Goal: Task Accomplishment & Management: Complete application form

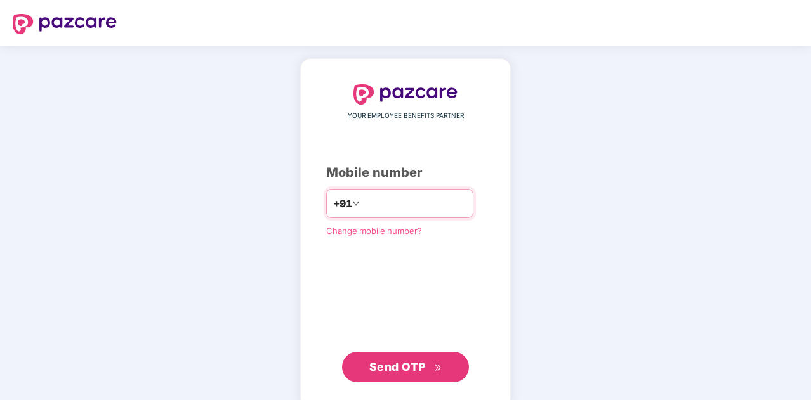
type input "**********"
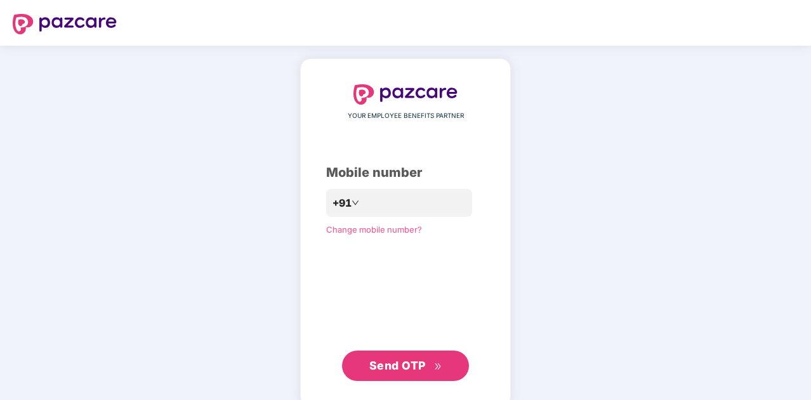
click at [383, 365] on span "Send OTP" at bounding box center [397, 365] width 56 height 13
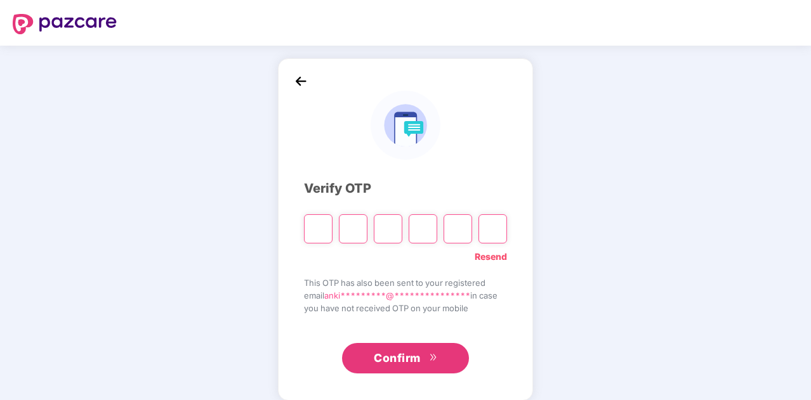
type input "*"
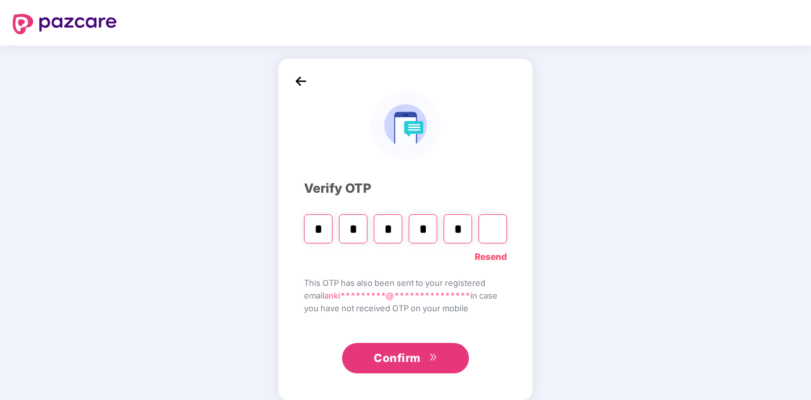
type input "*"
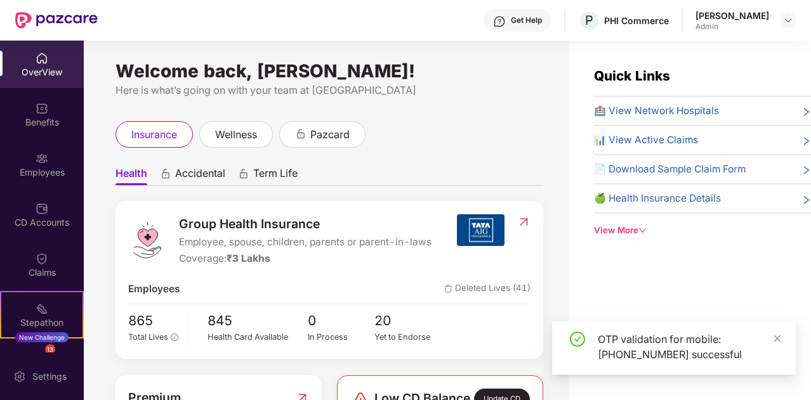
click at [532, 121] on div "insurance wellness pazcard" at bounding box center [329, 134] width 428 height 27
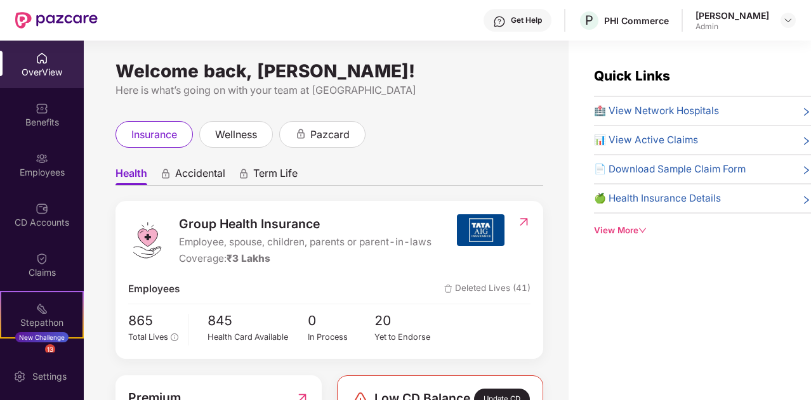
click at [473, 65] on div "Welcome back, [PERSON_NAME]! Here is what’s going on with your team at Pazcare …" at bounding box center [326, 228] width 485 height 375
click at [58, 168] on div "Employees" at bounding box center [42, 172] width 84 height 13
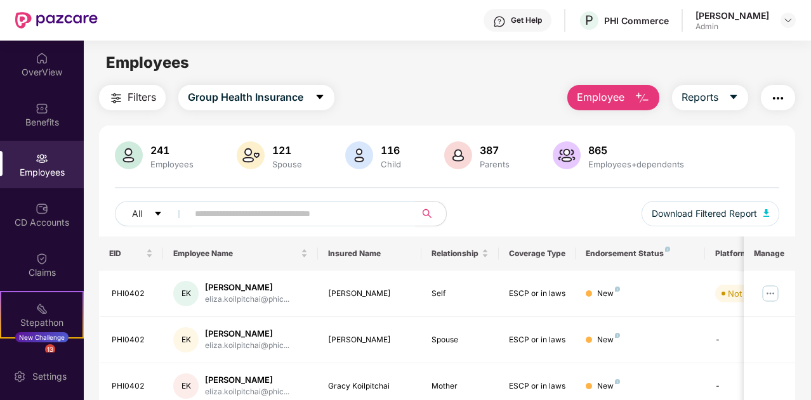
click at [619, 93] on span "Employee" at bounding box center [601, 97] width 48 height 16
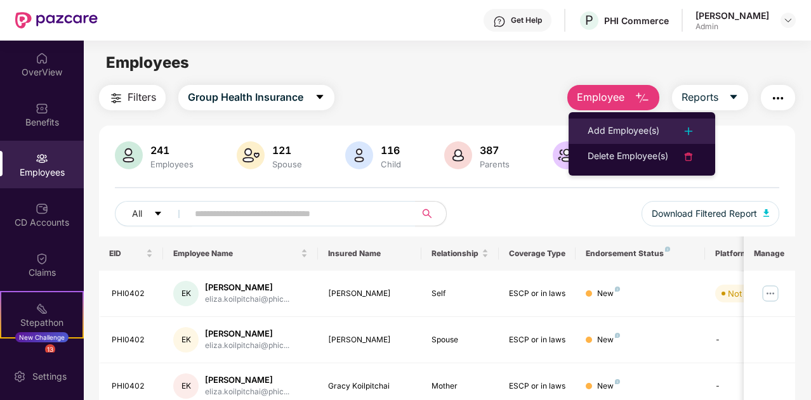
click at [638, 127] on div "Add Employee(s)" at bounding box center [624, 131] width 72 height 15
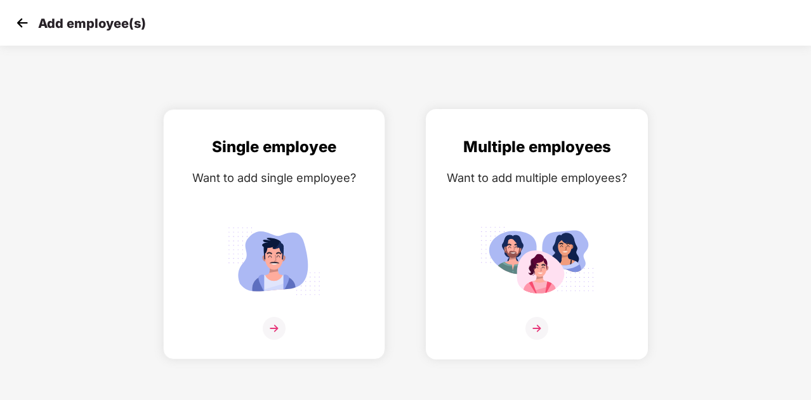
click at [548, 263] on img at bounding box center [537, 260] width 114 height 79
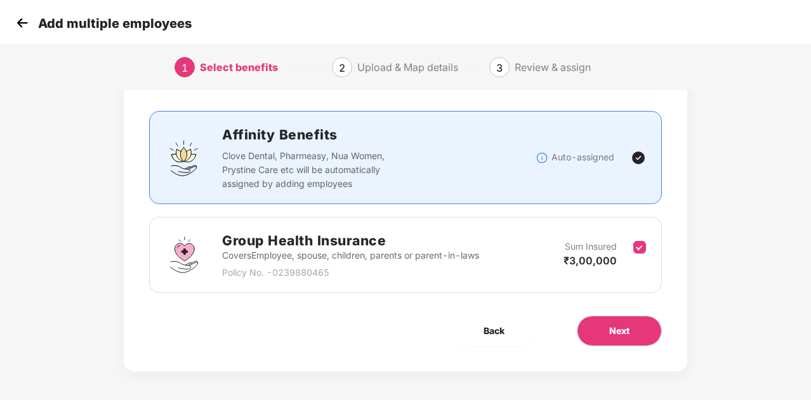
scroll to position [67, 0]
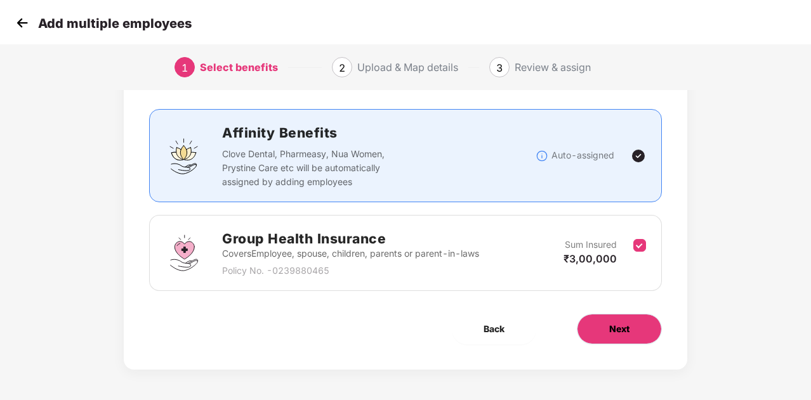
click at [624, 326] on span "Next" at bounding box center [619, 329] width 20 height 14
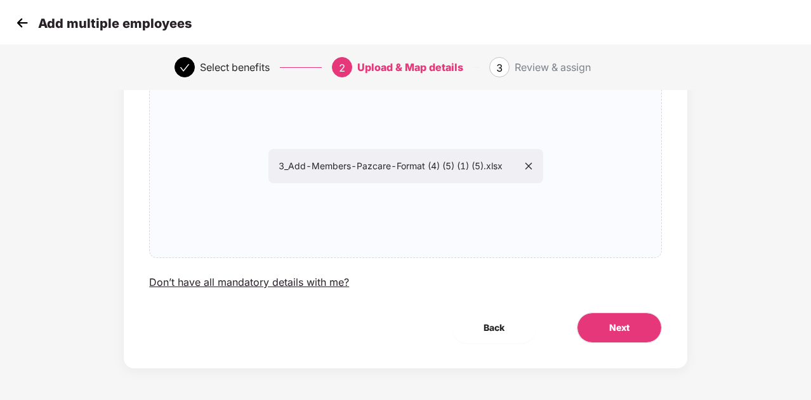
scroll to position [46, 0]
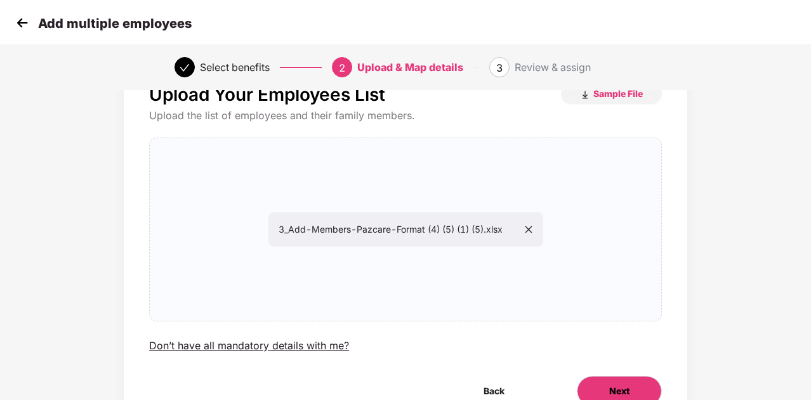
click at [614, 387] on span "Next" at bounding box center [619, 392] width 20 height 14
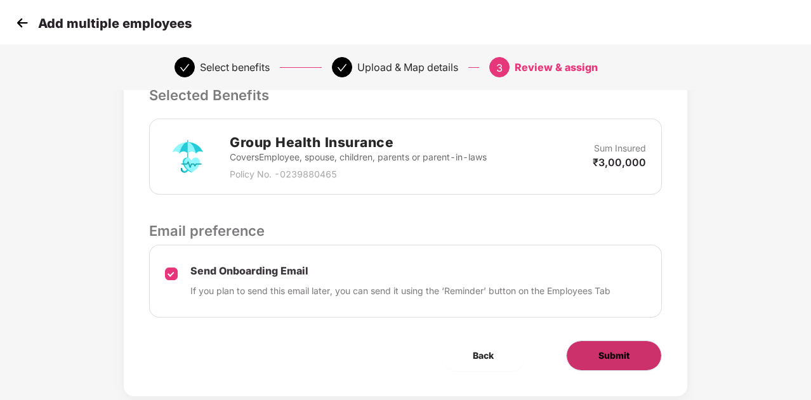
scroll to position [317, 0]
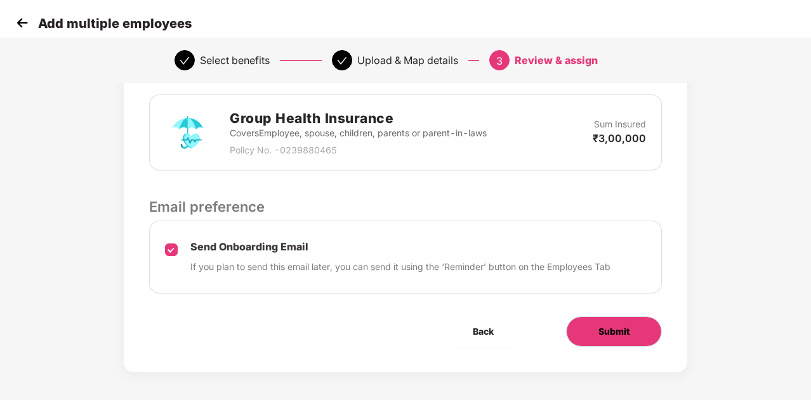
click at [616, 330] on span "Submit" at bounding box center [613, 332] width 31 height 14
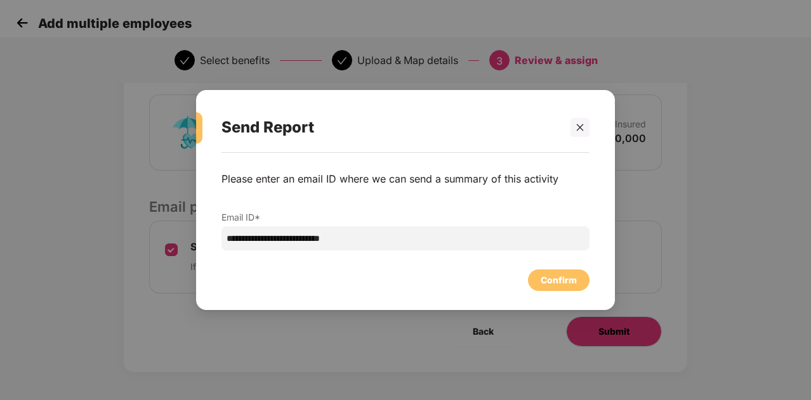
scroll to position [0, 0]
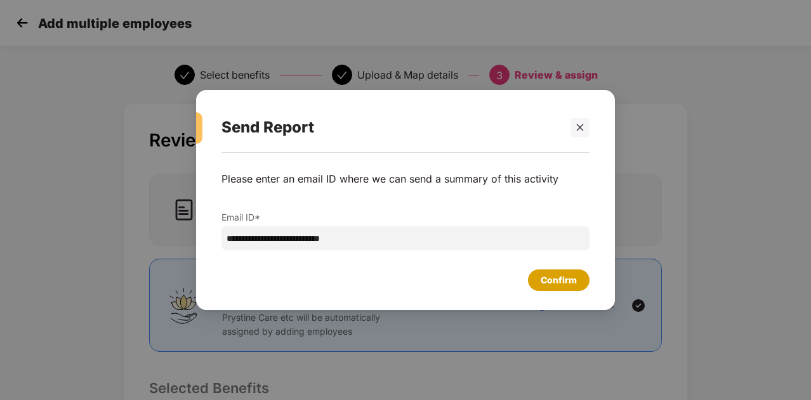
click at [561, 280] on div "Confirm" at bounding box center [559, 280] width 36 height 14
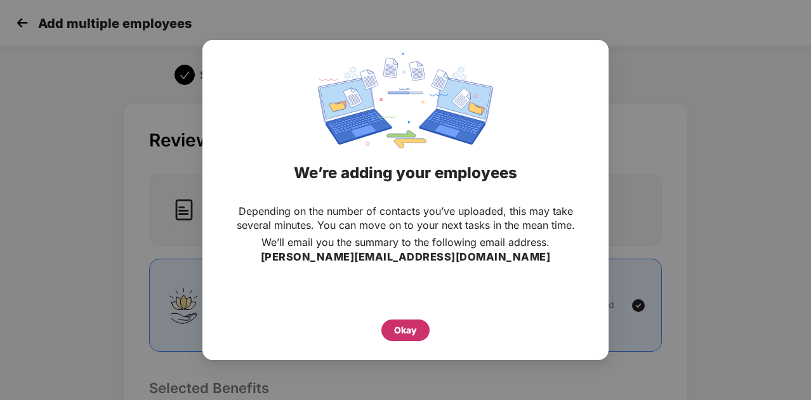
click at [398, 329] on div "Okay" at bounding box center [405, 331] width 23 height 14
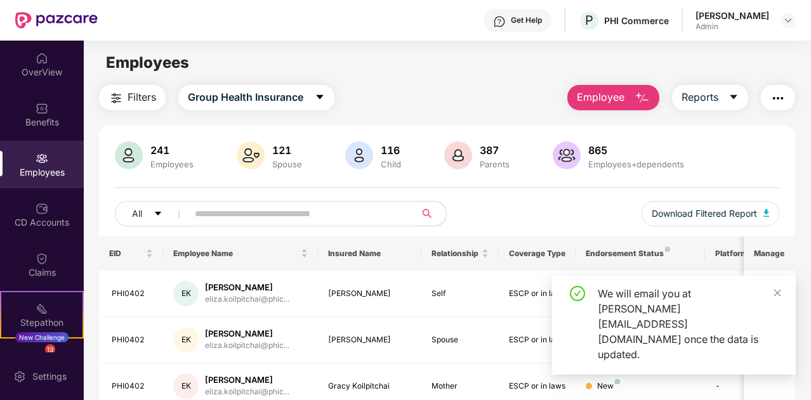
click at [265, 208] on input "text" at bounding box center [297, 213] width 204 height 19
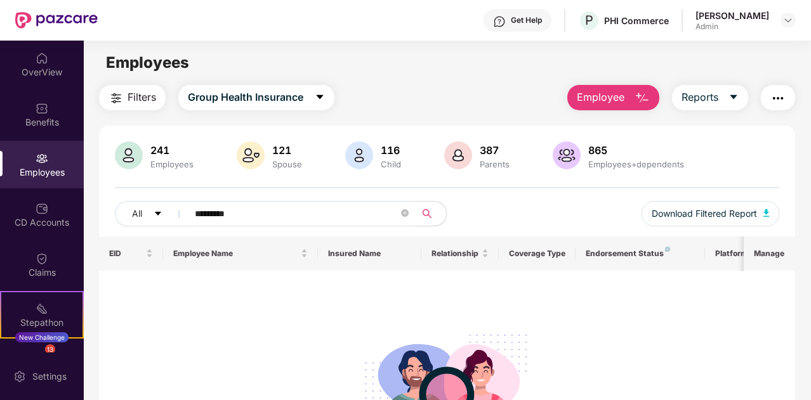
type input "*********"
click at [596, 102] on span "Employee" at bounding box center [601, 97] width 48 height 16
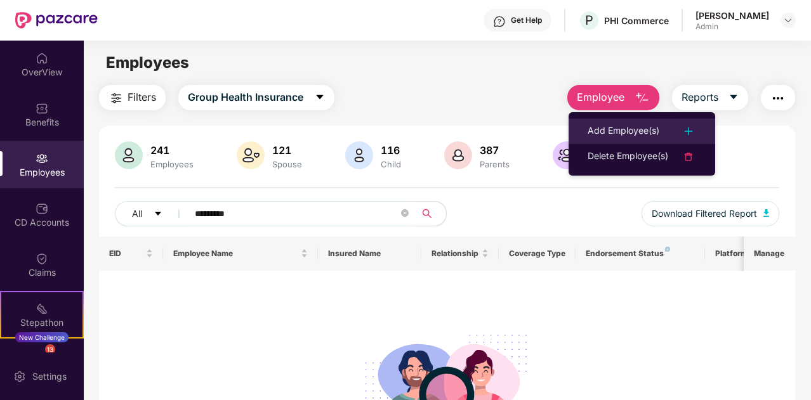
click at [619, 130] on div "Add Employee(s)" at bounding box center [624, 131] width 72 height 15
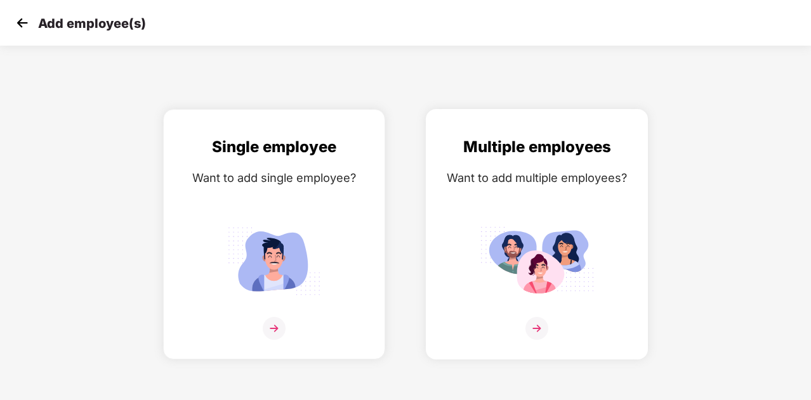
click at [530, 263] on img at bounding box center [537, 260] width 114 height 79
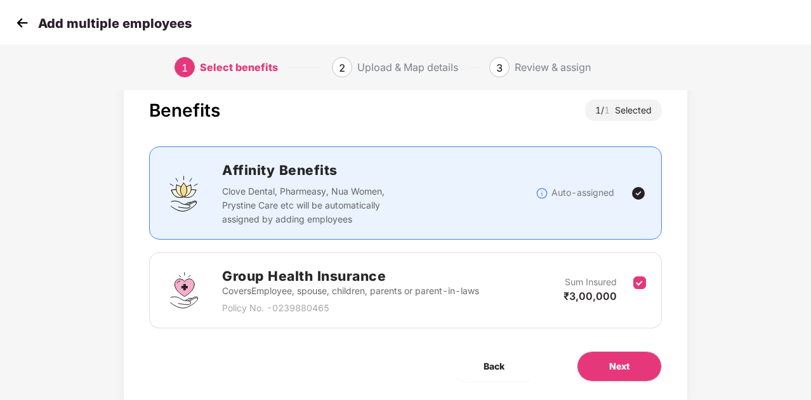
scroll to position [67, 0]
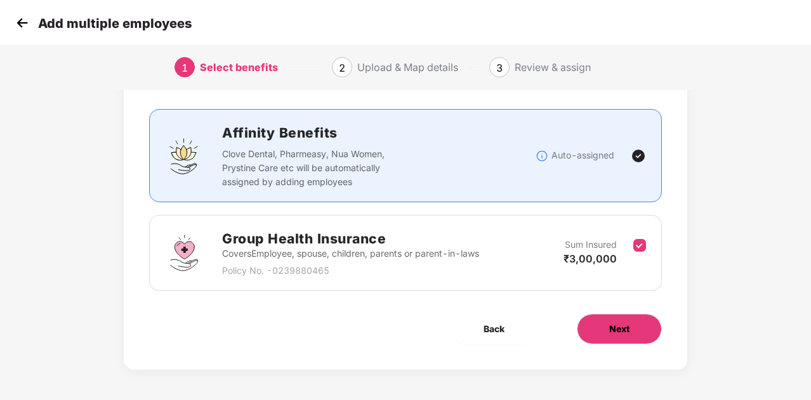
click at [621, 322] on span "Next" at bounding box center [619, 329] width 20 height 14
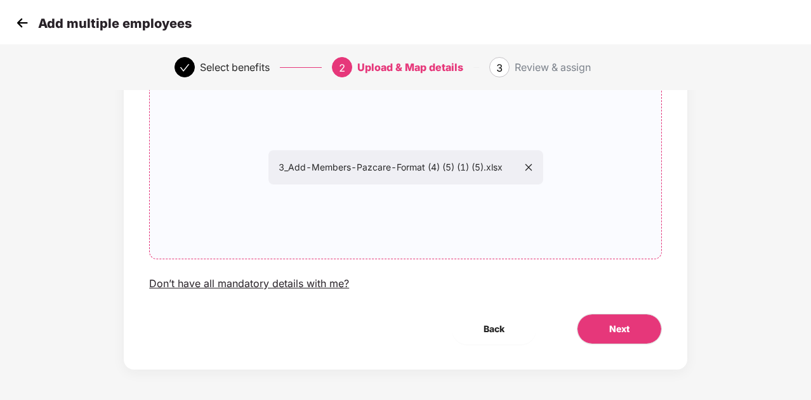
scroll to position [109, 0]
click at [610, 324] on span "Next" at bounding box center [619, 328] width 20 height 14
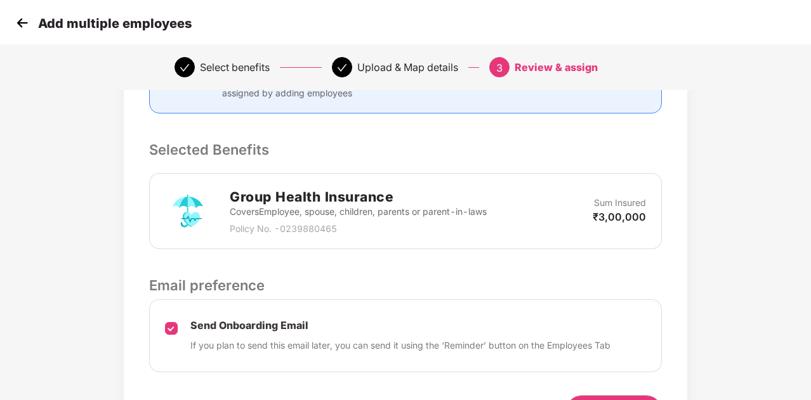
scroll to position [319, 0]
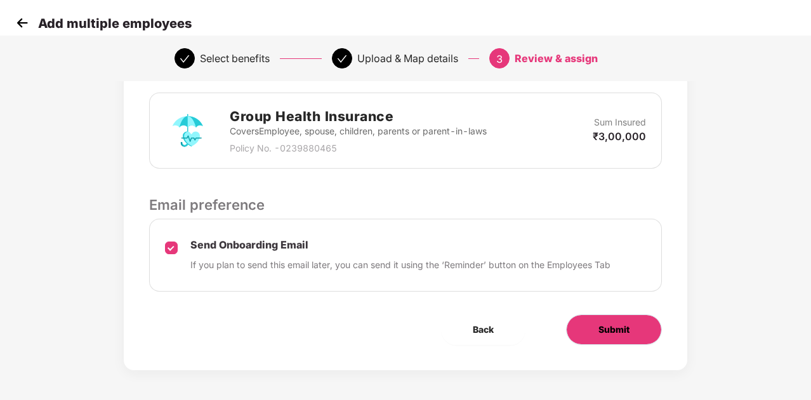
click at [596, 326] on button "Submit" at bounding box center [614, 330] width 96 height 30
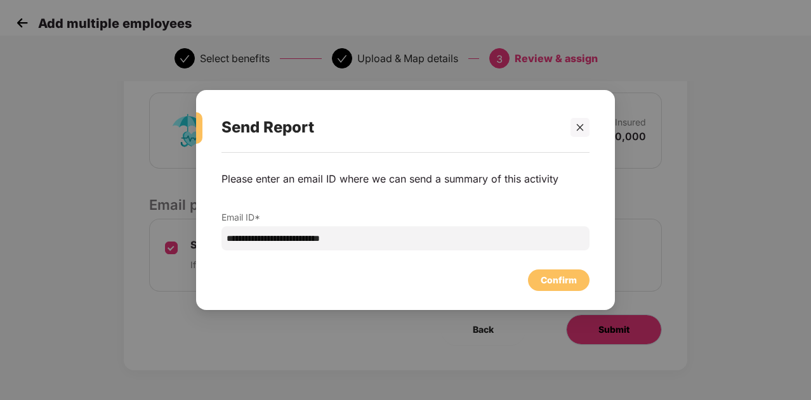
scroll to position [0, 0]
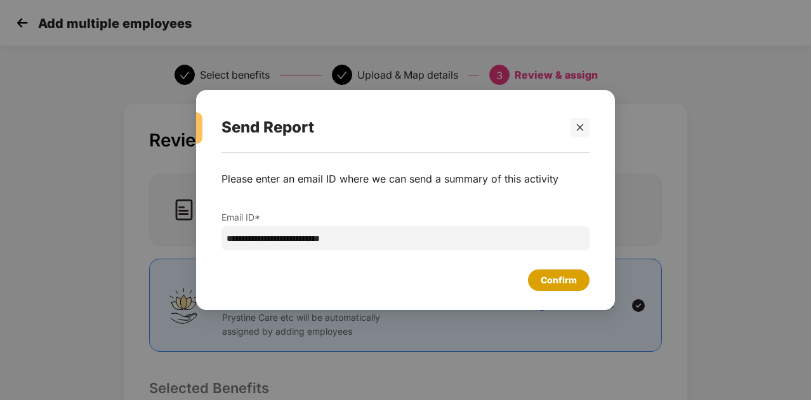
click at [555, 280] on div "Confirm" at bounding box center [559, 280] width 36 height 14
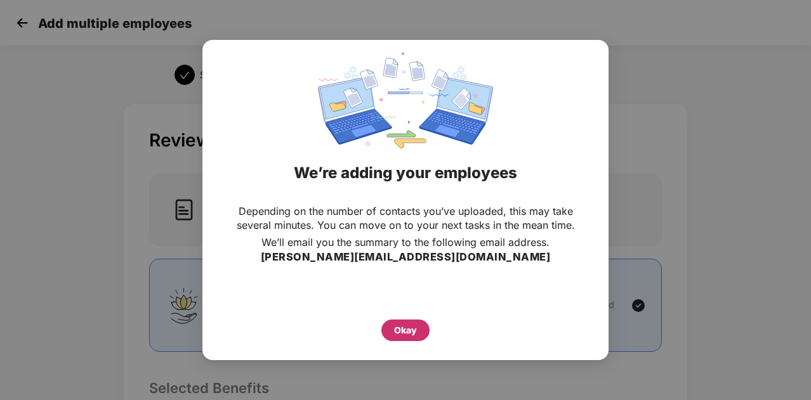
click at [419, 326] on div "Okay" at bounding box center [405, 331] width 48 height 22
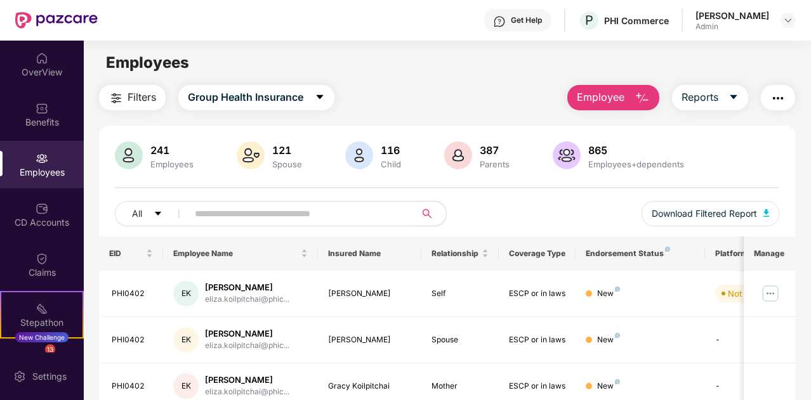
click at [52, 176] on div "Employees" at bounding box center [42, 172] width 84 height 13
click at [61, 219] on div "CD Accounts" at bounding box center [42, 222] width 84 height 13
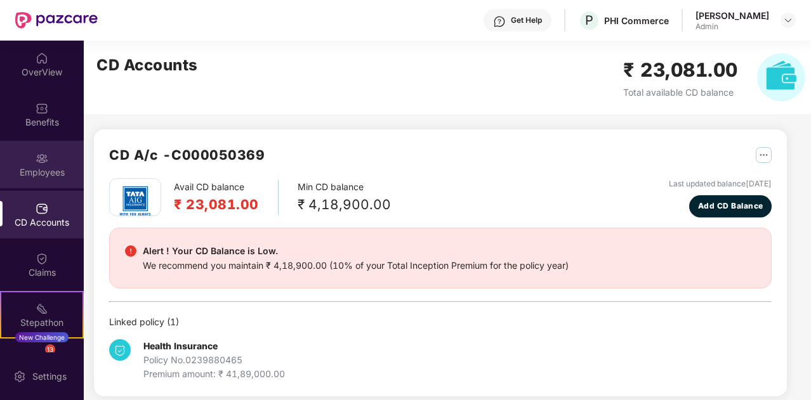
click at [41, 177] on div "Employees" at bounding box center [42, 172] width 84 height 13
